Goal: Find specific page/section: Find specific page/section

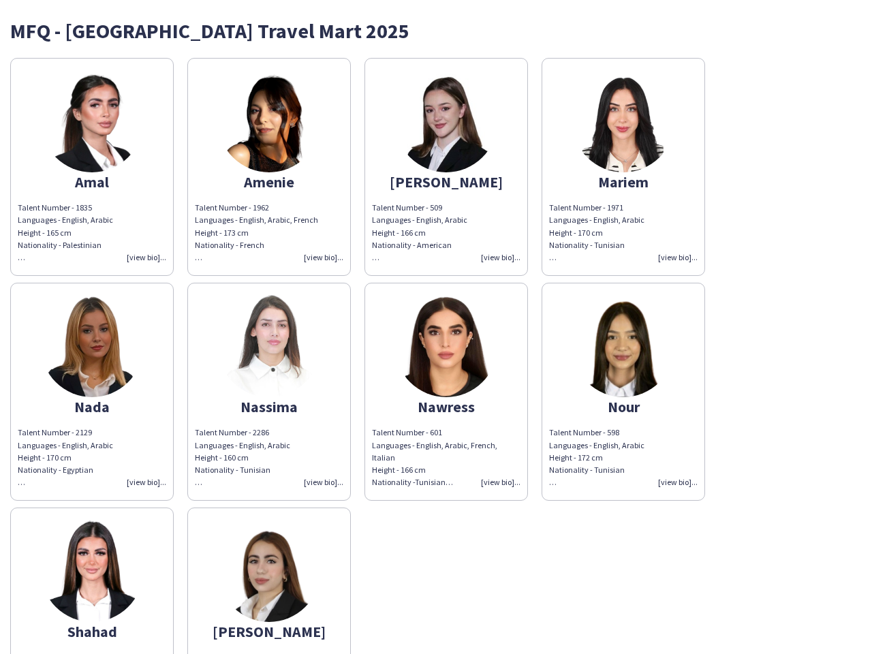
click at [436, 327] on img at bounding box center [446, 346] width 102 height 102
click at [92, 167] on img at bounding box center [92, 121] width 102 height 102
click at [269, 167] on img at bounding box center [269, 121] width 102 height 102
click at [446, 167] on img at bounding box center [446, 121] width 102 height 102
click at [623, 167] on img at bounding box center [623, 121] width 102 height 102
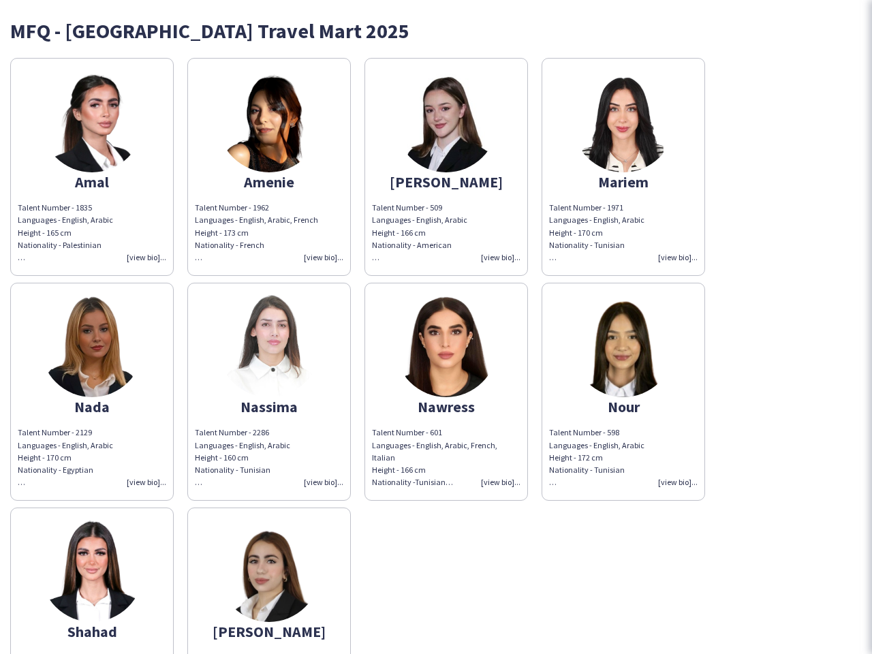
click at [92, 392] on img at bounding box center [92, 346] width 102 height 102
click at [269, 392] on img at bounding box center [269, 346] width 102 height 102
click at [446, 392] on img at bounding box center [446, 346] width 102 height 102
click at [623, 392] on img at bounding box center [623, 346] width 102 height 102
click at [92, 580] on img at bounding box center [92, 571] width 102 height 102
